Goal: Subscribe to service/newsletter

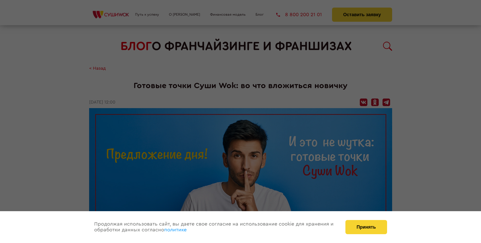
scroll to position [621, 0]
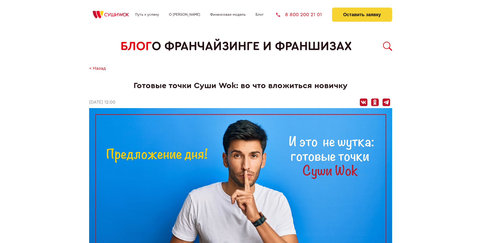
scroll to position [621, 0]
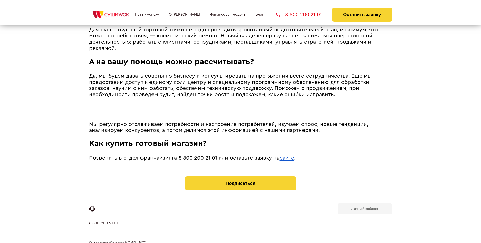
click at [365, 207] on b "Личный кабинет" at bounding box center [365, 208] width 27 height 3
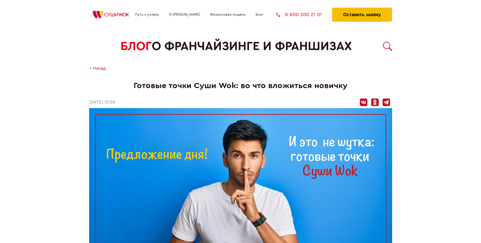
click at [362, 9] on button "Оставить заявку" at bounding box center [362, 15] width 60 height 14
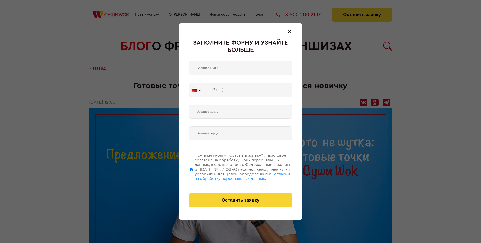
click at [234, 176] on span "Согласии на обработку персональных данных" at bounding box center [242, 176] width 95 height 9
click at [193, 176] on input "Нажимая кнопку “Оставить заявку”, я даю свое согласие на обработку моих персона…" at bounding box center [191, 169] width 3 height 40
checkbox input "false"
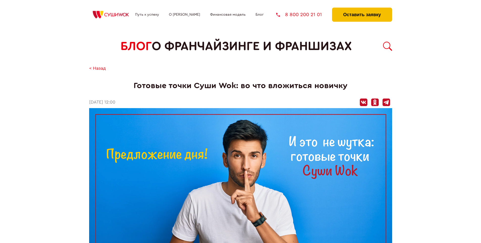
click at [362, 9] on button "Оставить заявку" at bounding box center [362, 15] width 60 height 14
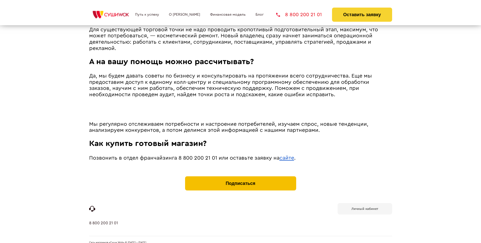
click at [240, 176] on button "Подписаться" at bounding box center [240, 183] width 111 height 14
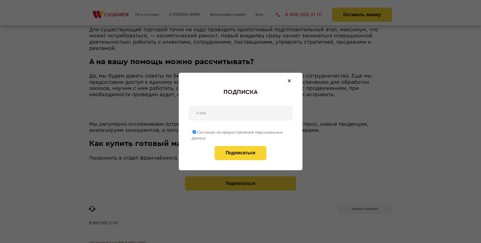
click at [237, 131] on span "Согласен на предоставление персональных данных" at bounding box center [236, 135] width 91 height 10
click at [196, 131] on input "Согласен на предоставление персональных данных" at bounding box center [194, 131] width 3 height 3
checkbox input "false"
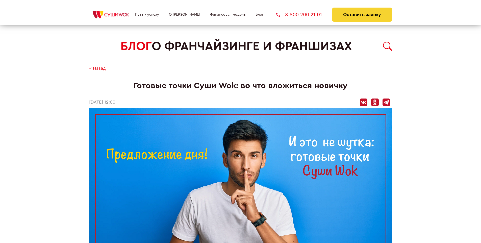
scroll to position [621, 0]
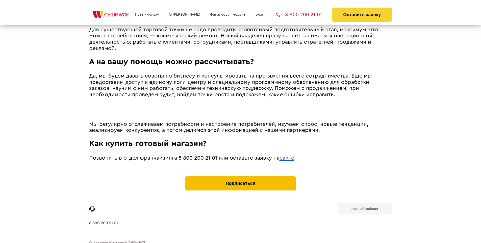
click at [240, 176] on button "Подписаться" at bounding box center [240, 183] width 111 height 14
